Goal: Information Seeking & Learning: Learn about a topic

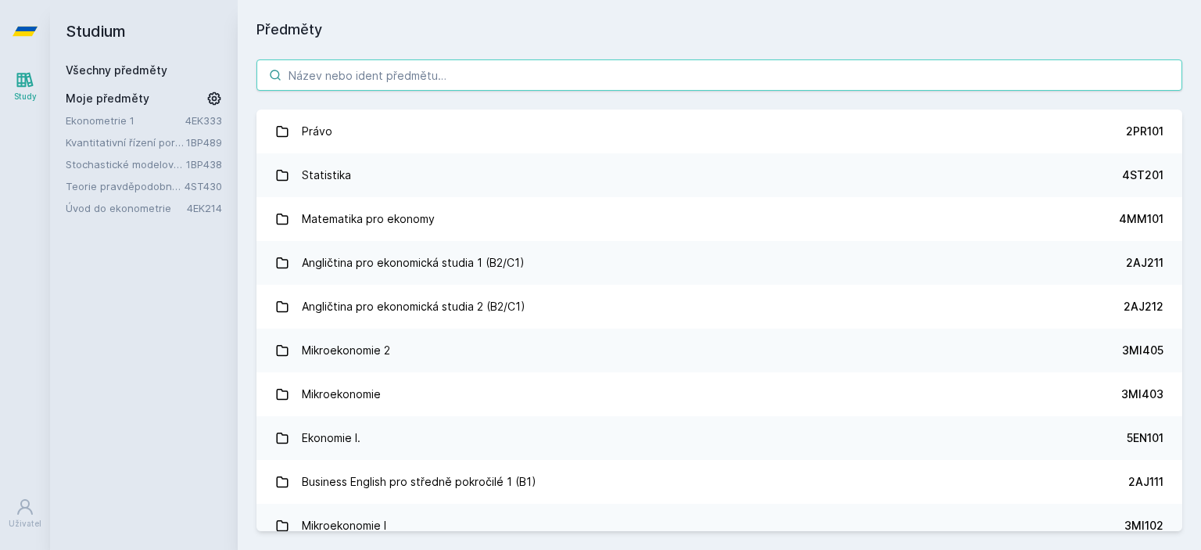
click at [441, 78] on input "search" at bounding box center [720, 74] width 926 height 31
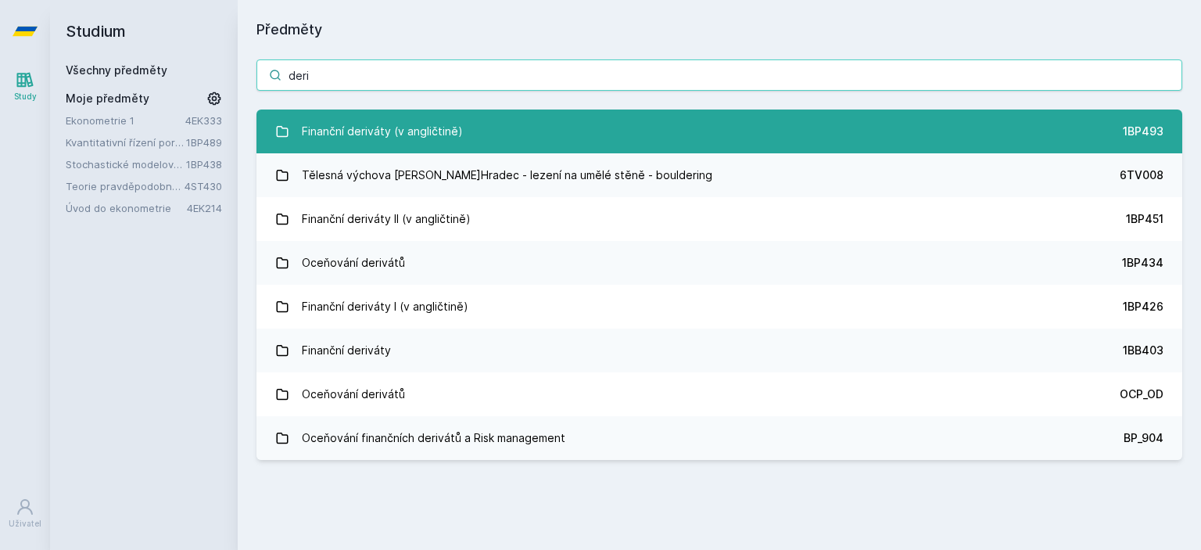
type input "deri"
click at [774, 130] on link "Finanční deriváty (v angličtině) 1BP493" at bounding box center [720, 132] width 926 height 44
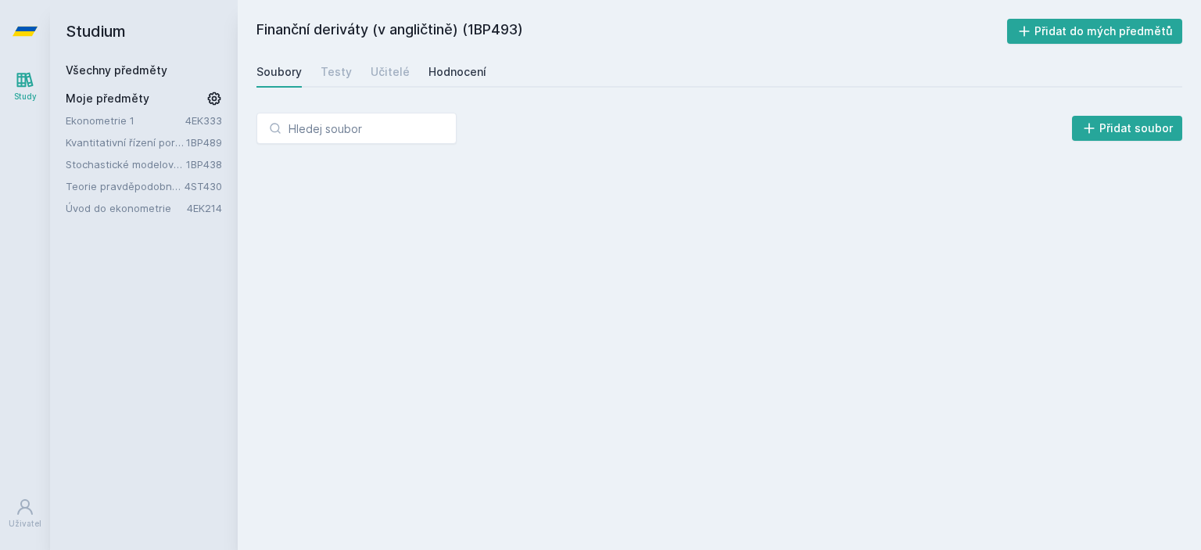
click at [461, 78] on div "Hodnocení" at bounding box center [458, 72] width 58 height 16
click at [261, 79] on div "Soubory" at bounding box center [279, 72] width 45 height 16
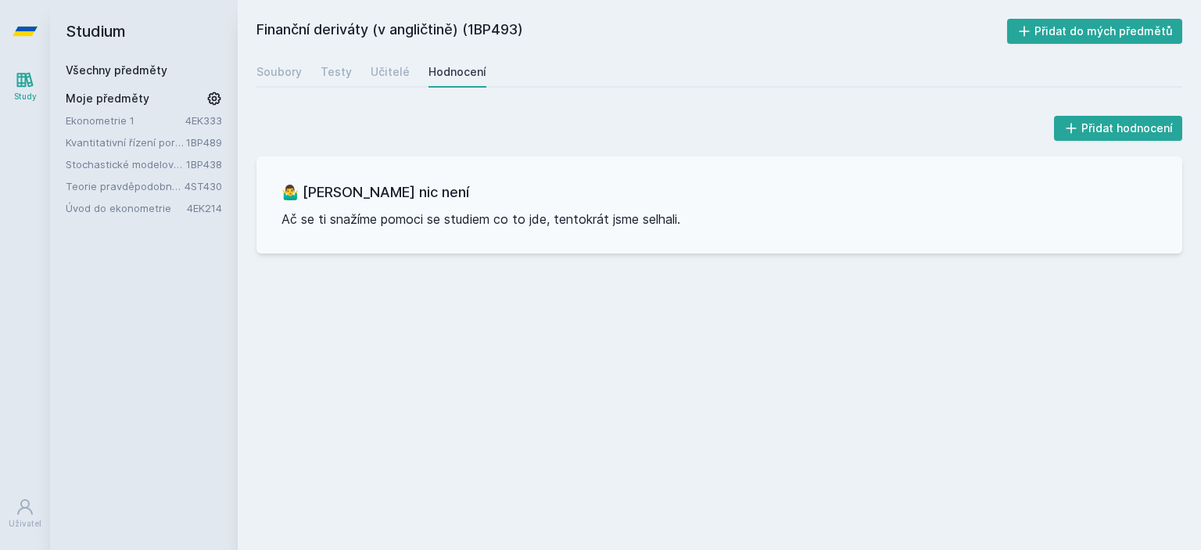
drag, startPoint x: 110, startPoint y: 66, endPoint x: 117, endPoint y: 66, distance: 7.9
click at [109, 67] on link "Všechny předměty" at bounding box center [117, 69] width 102 height 13
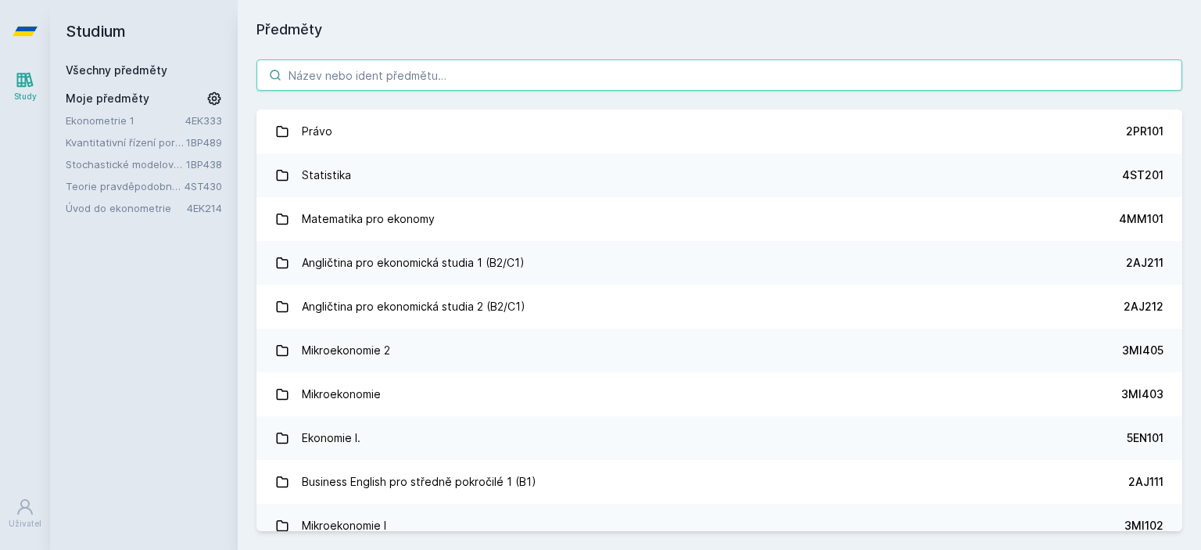
click at [472, 74] on input "search" at bounding box center [720, 74] width 926 height 31
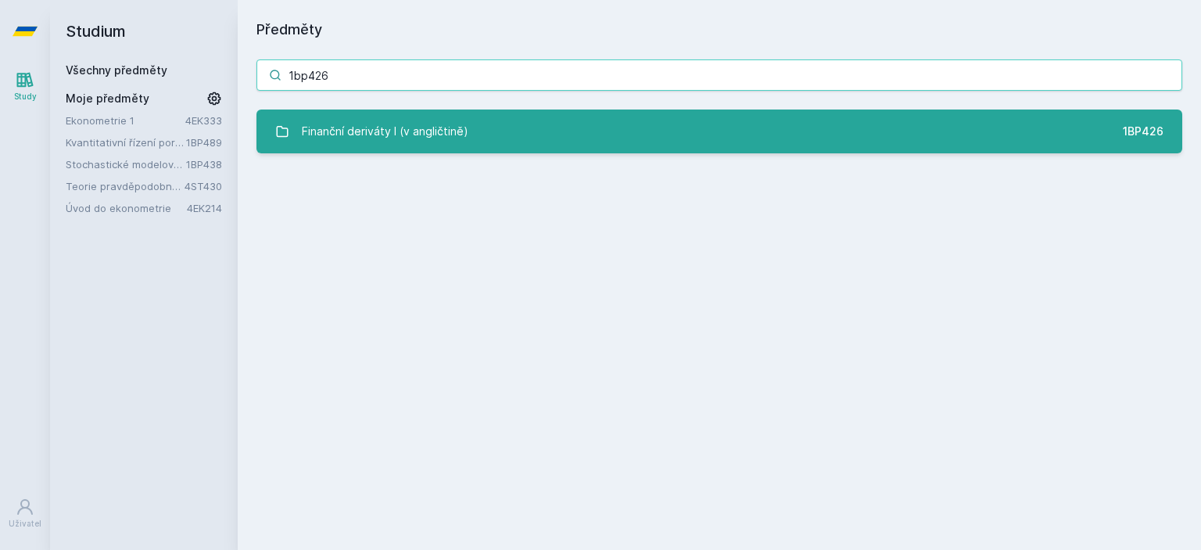
type input "1bp426"
click at [417, 128] on div "Finanční deriváty I (v angličtině)" at bounding box center [385, 131] width 167 height 31
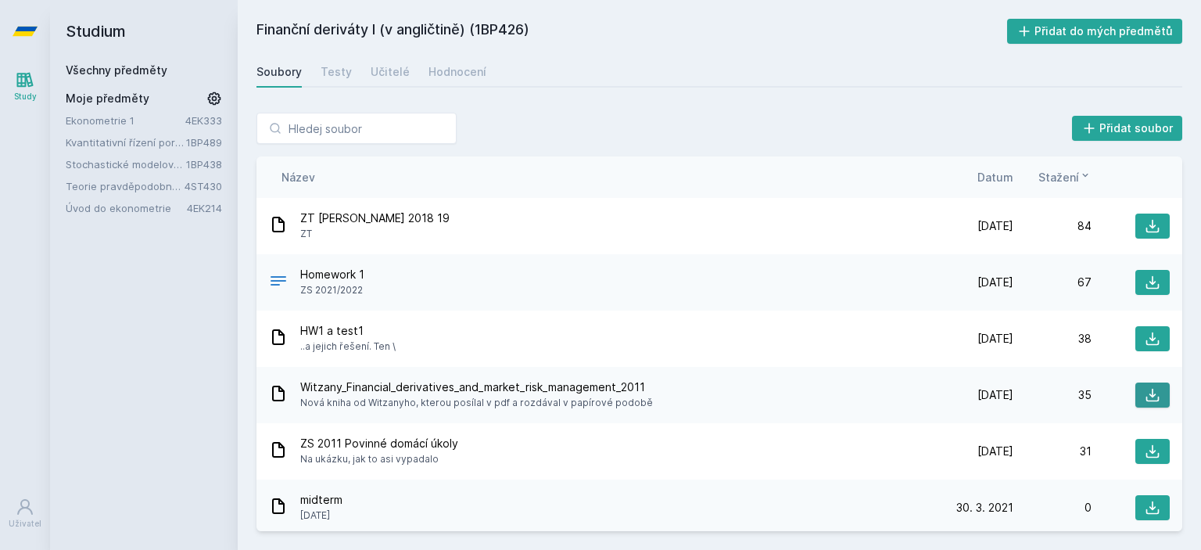
click at [1145, 390] on icon at bounding box center [1153, 395] width 16 height 16
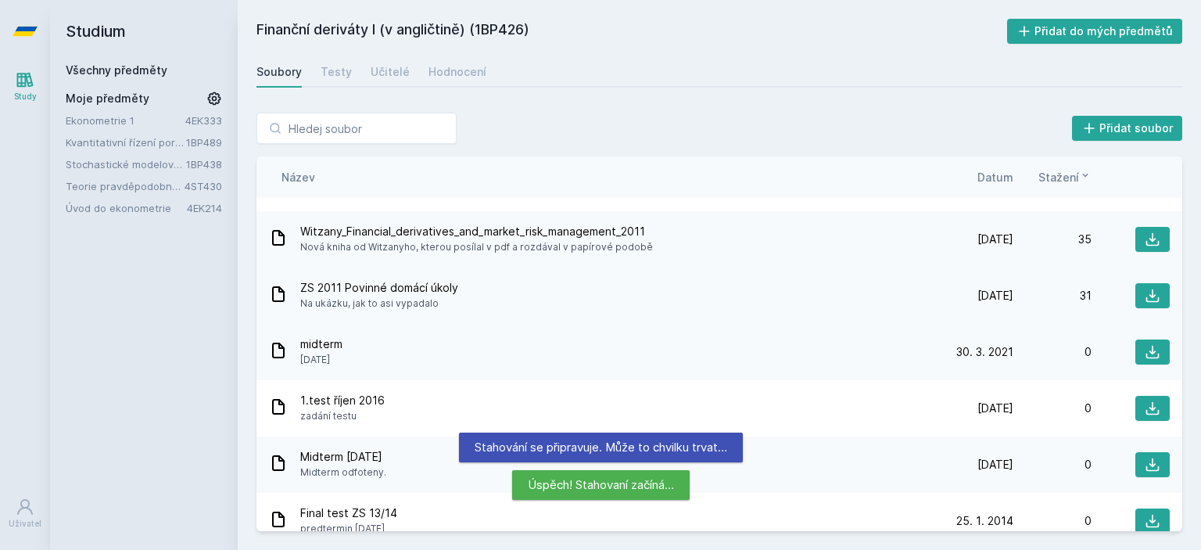
scroll to position [156, 0]
